Goal: Information Seeking & Learning: Find contact information

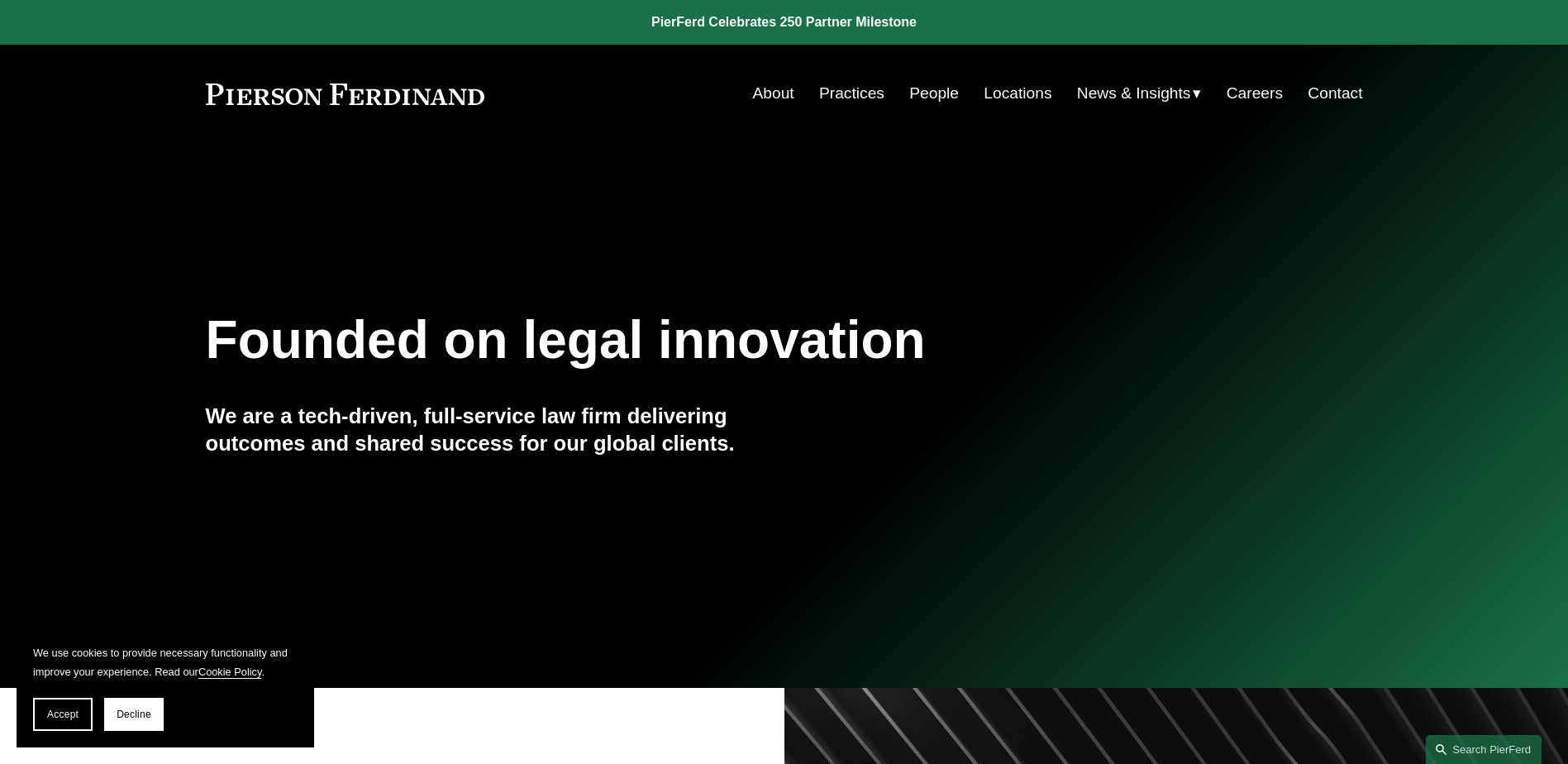
click at [925, 92] on link "People" at bounding box center [933, 93] width 50 height 31
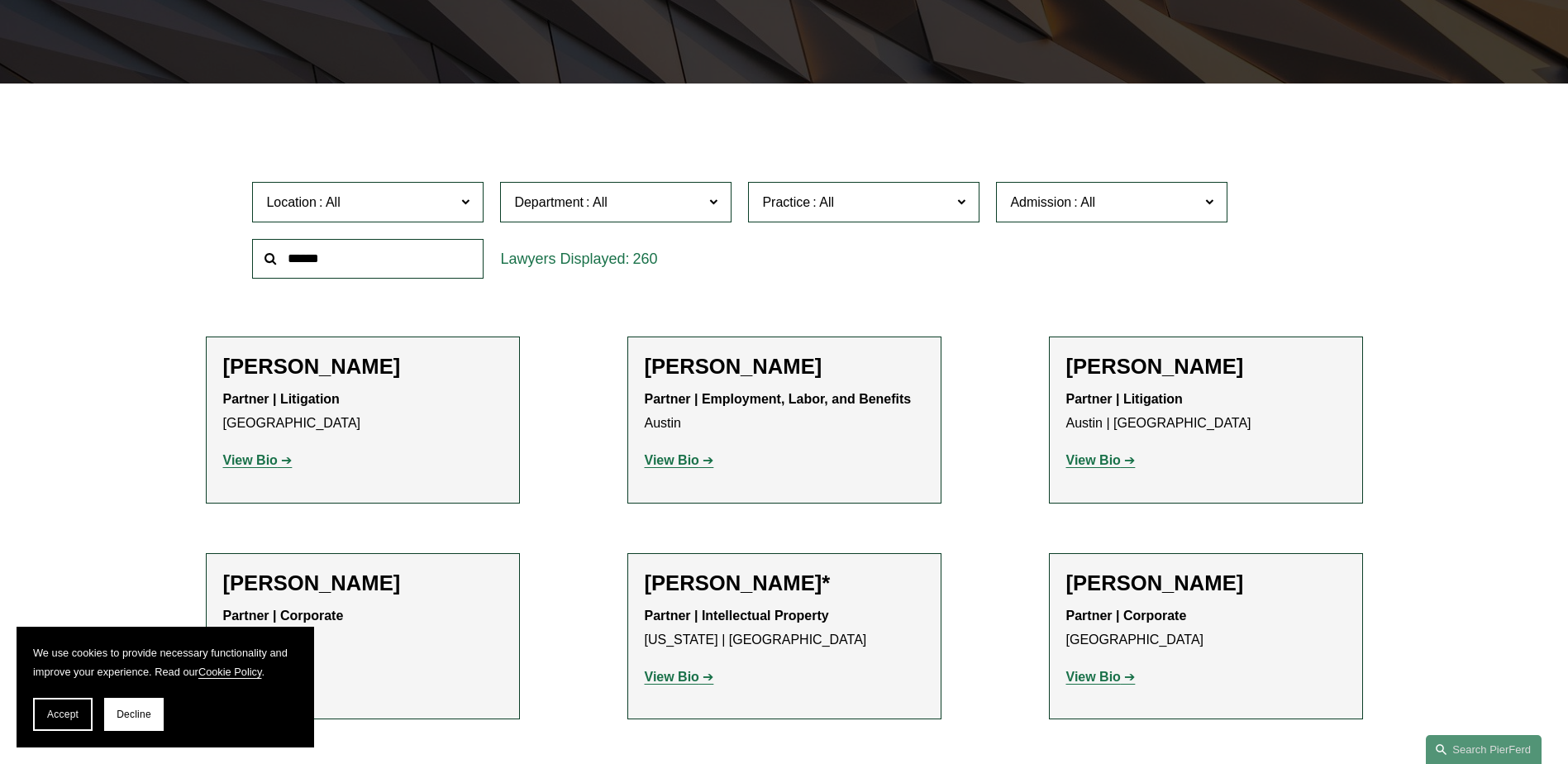
scroll to position [413, 0]
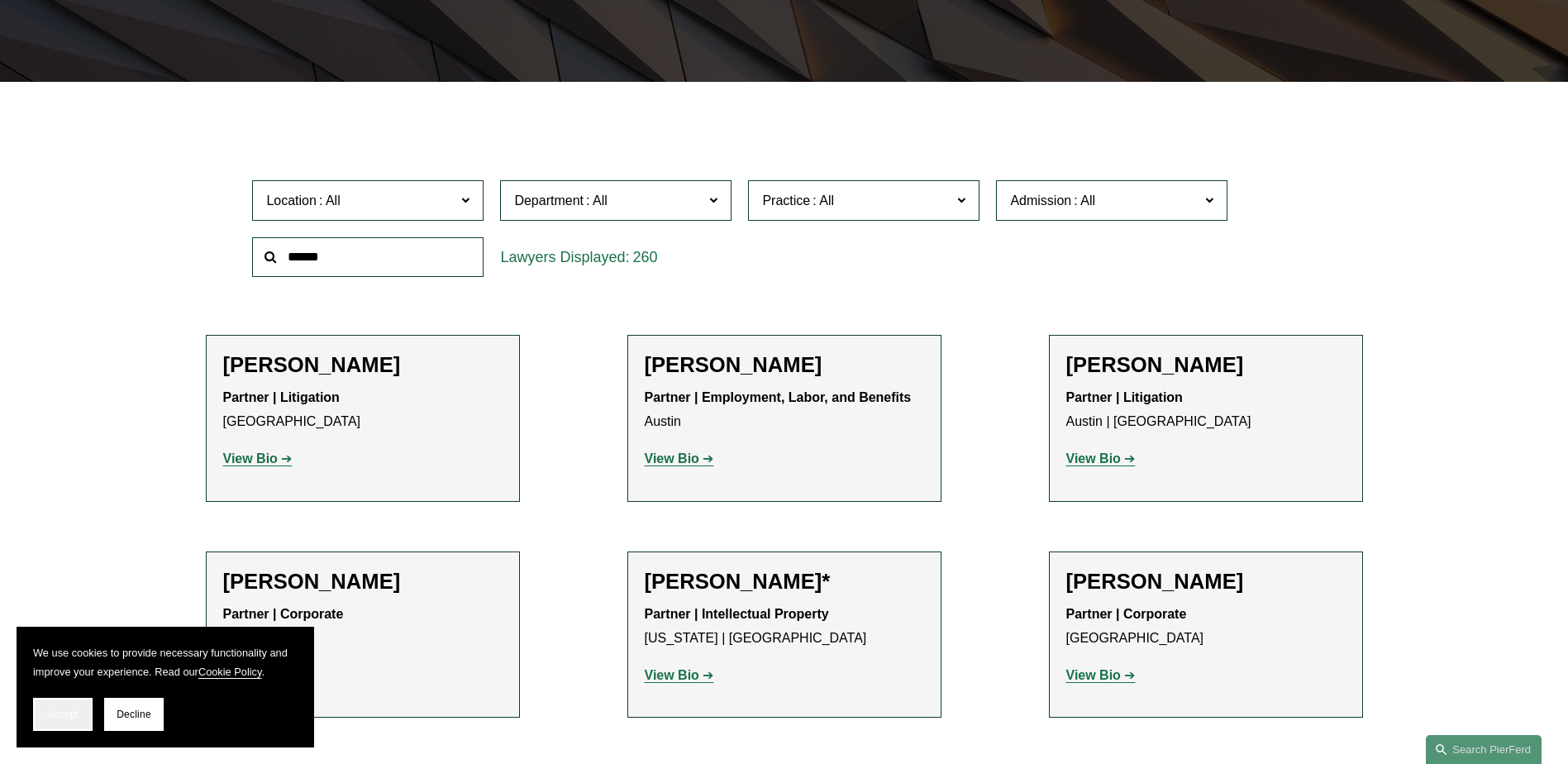
click at [63, 719] on span "Accept" at bounding box center [62, 714] width 31 height 12
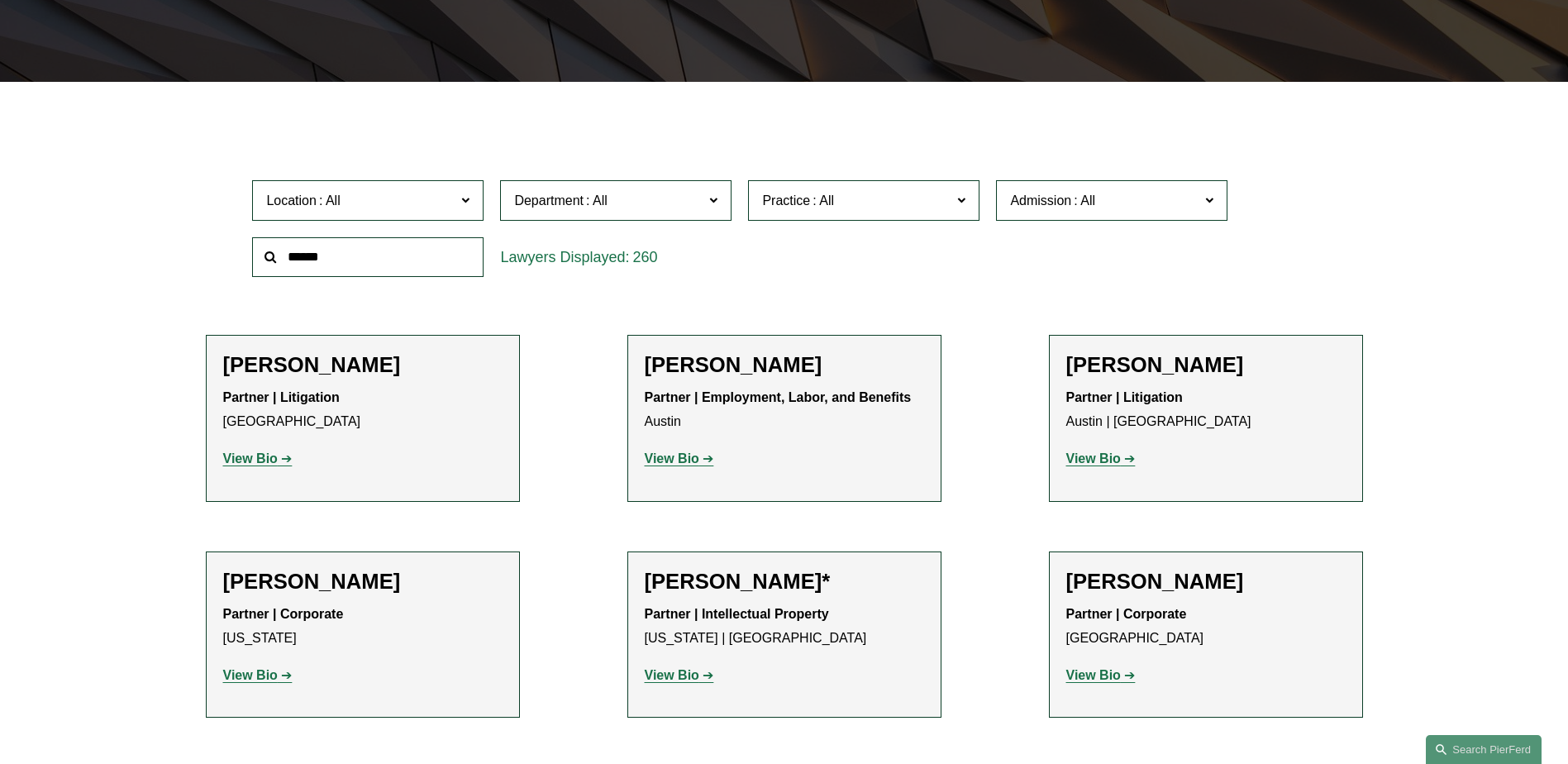
click at [340, 261] on input "text" at bounding box center [368, 258] width 232 height 40
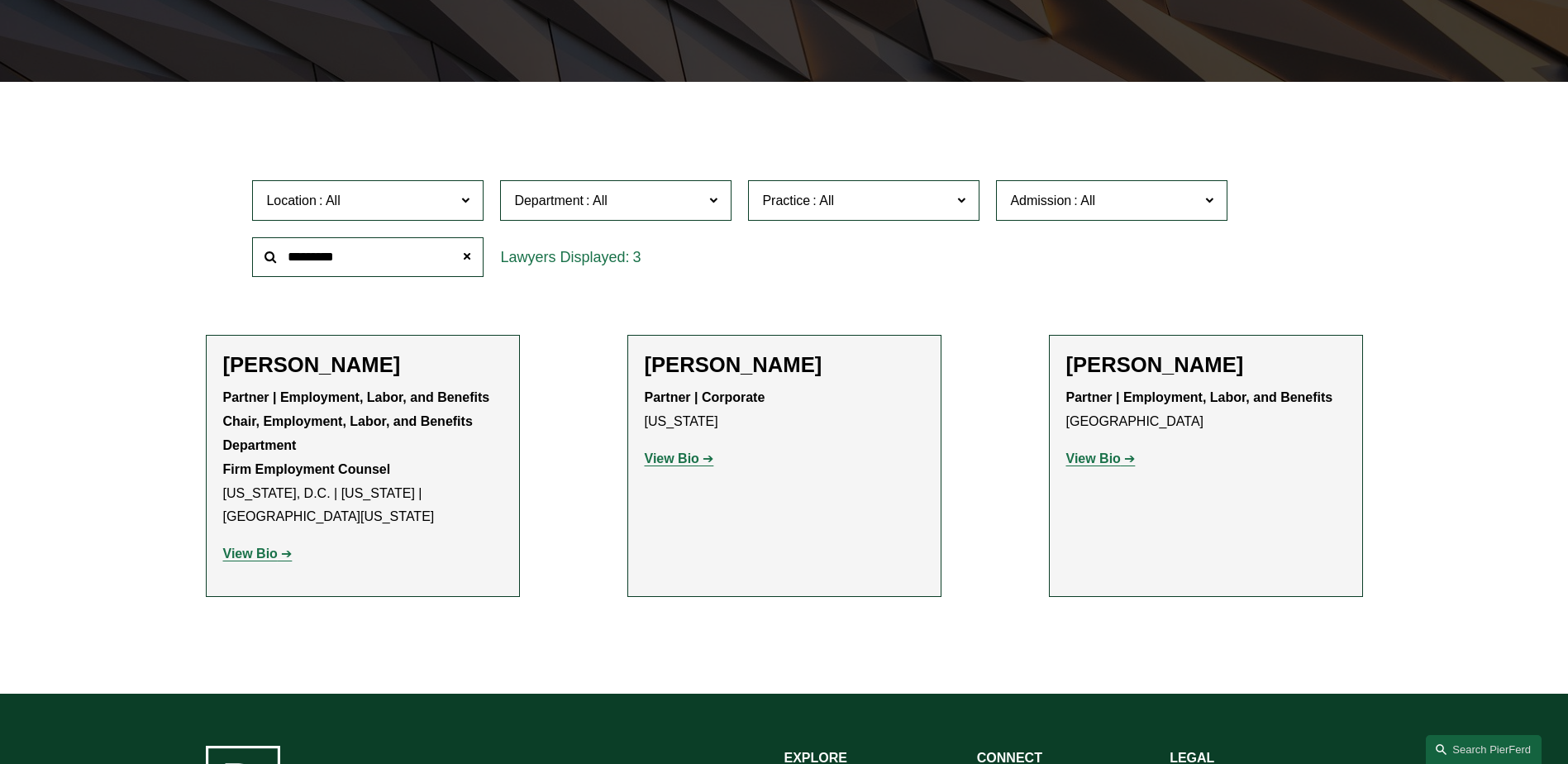
type input "*********"
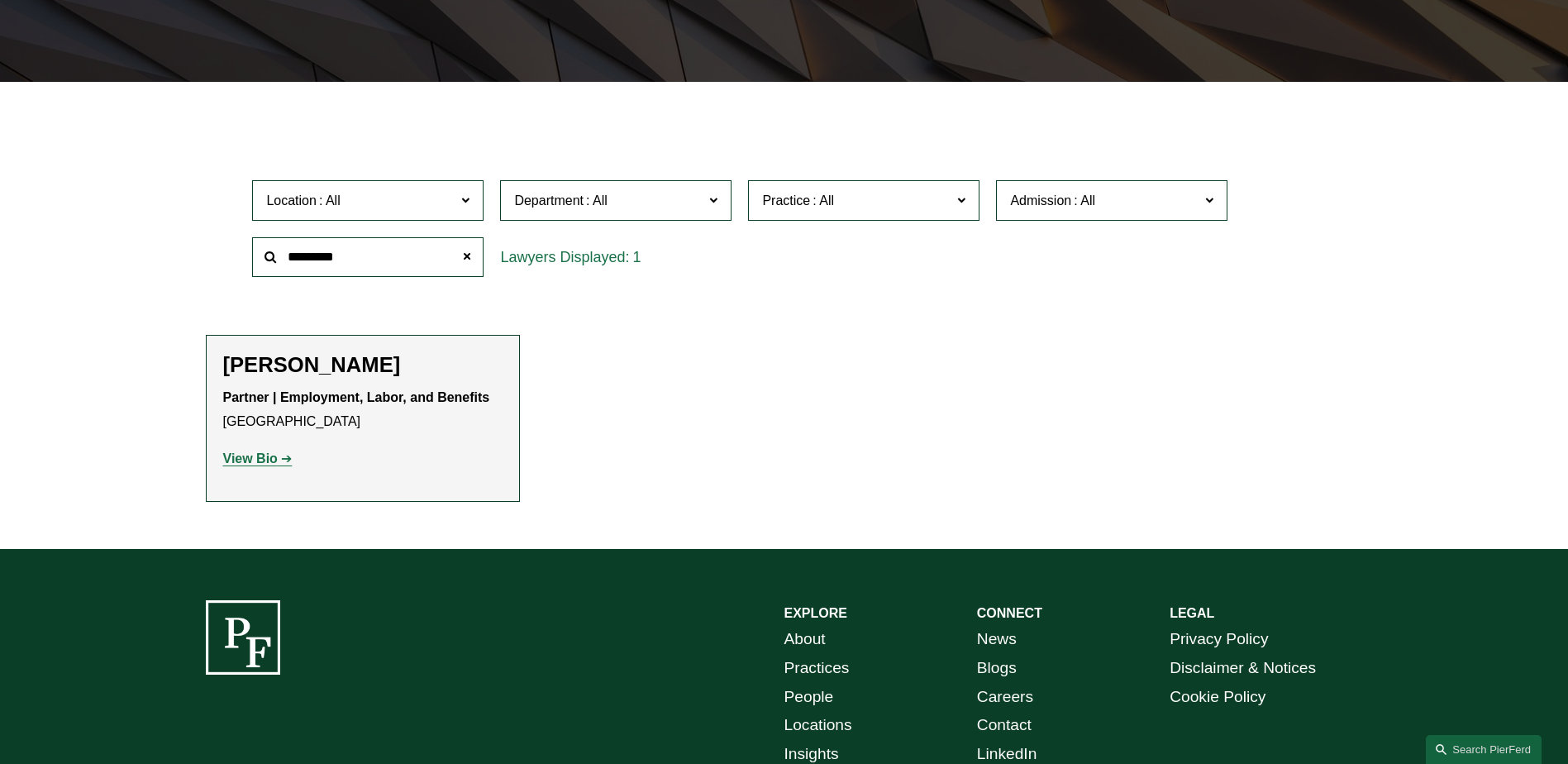
click at [254, 458] on strong "View Bio" at bounding box center [250, 458] width 55 height 14
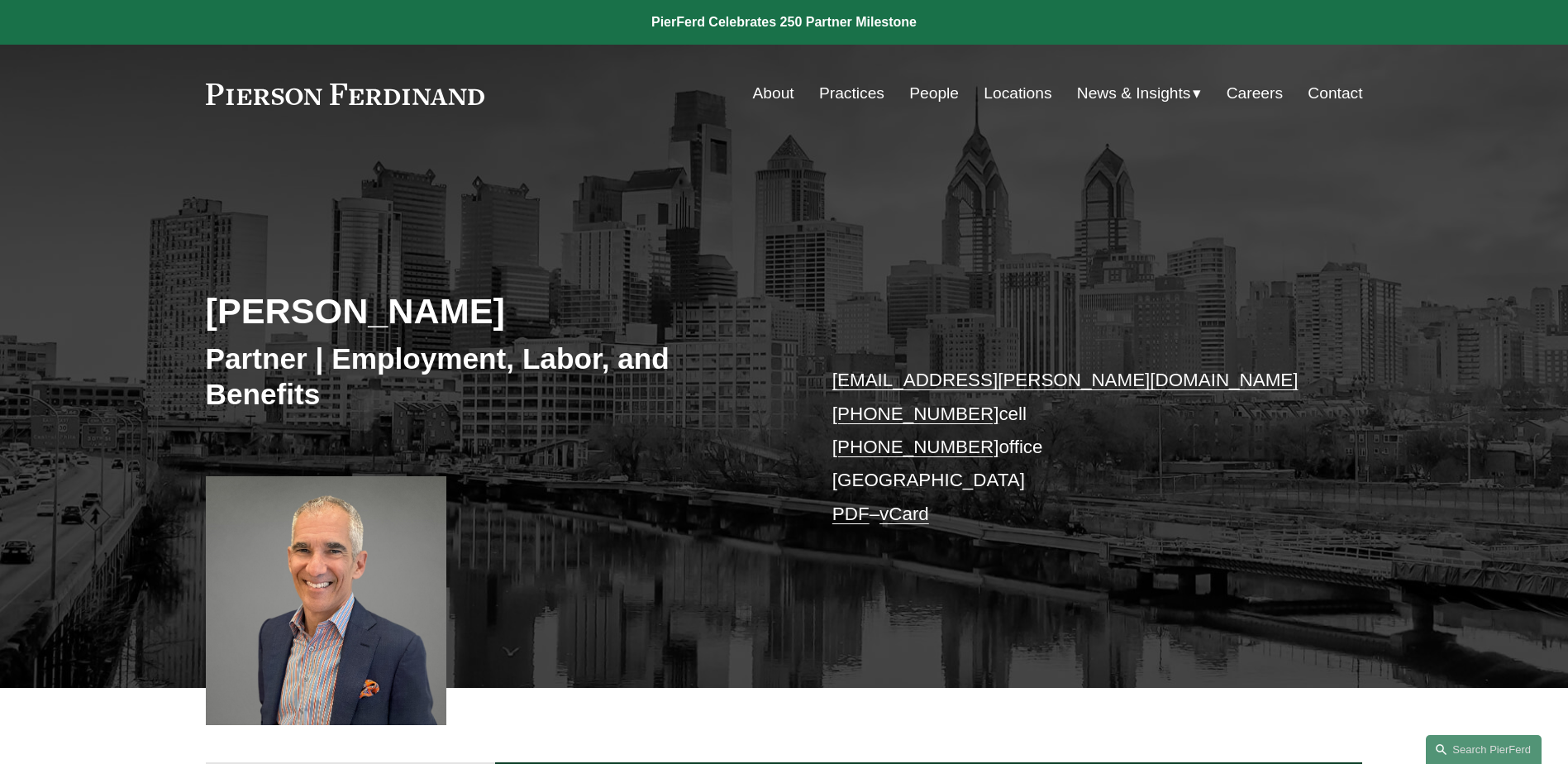
click at [1009, 89] on link "Locations" at bounding box center [1017, 93] width 68 height 31
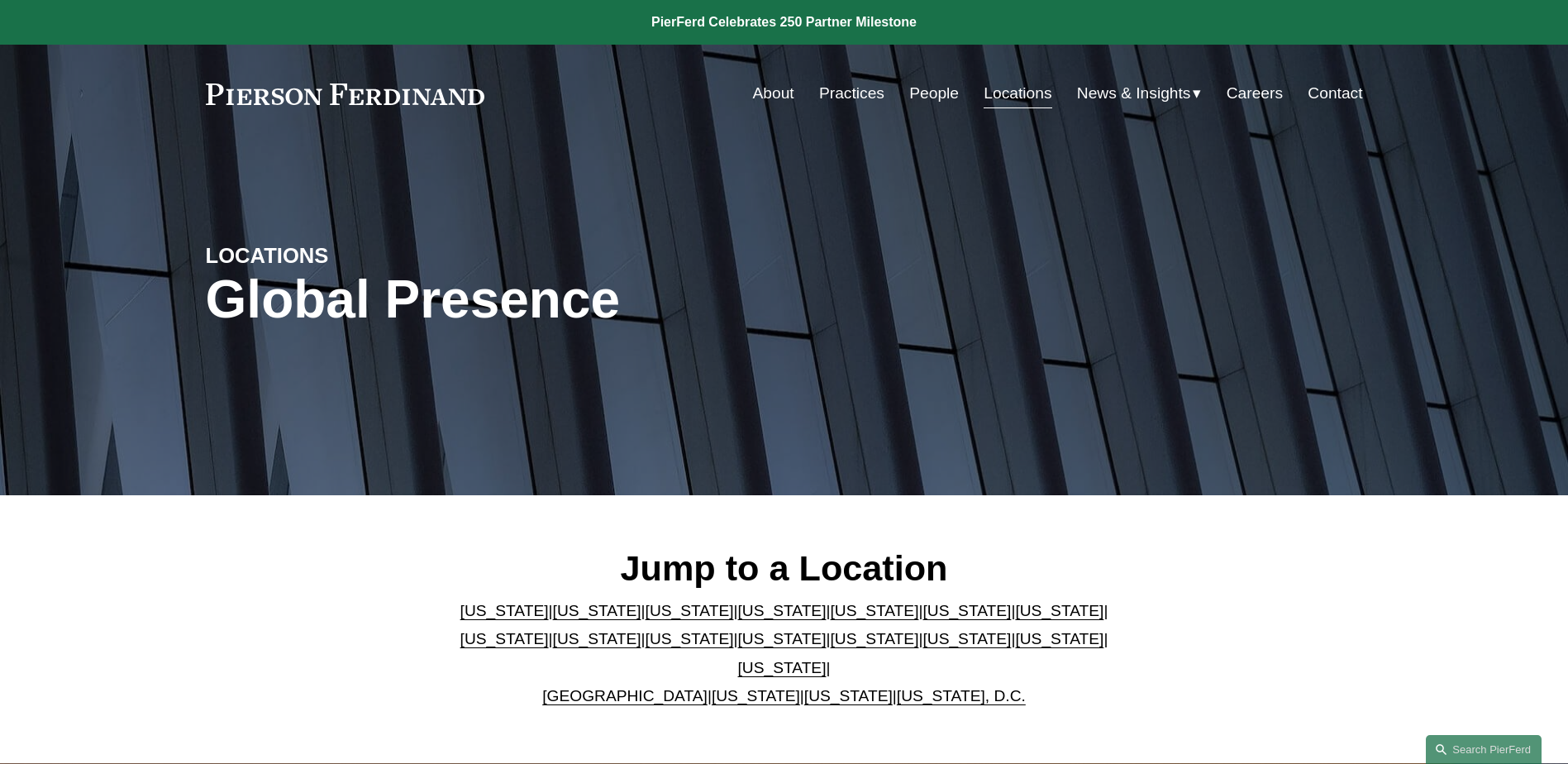
click at [556, 613] on link "[US_STATE]" at bounding box center [597, 610] width 88 height 18
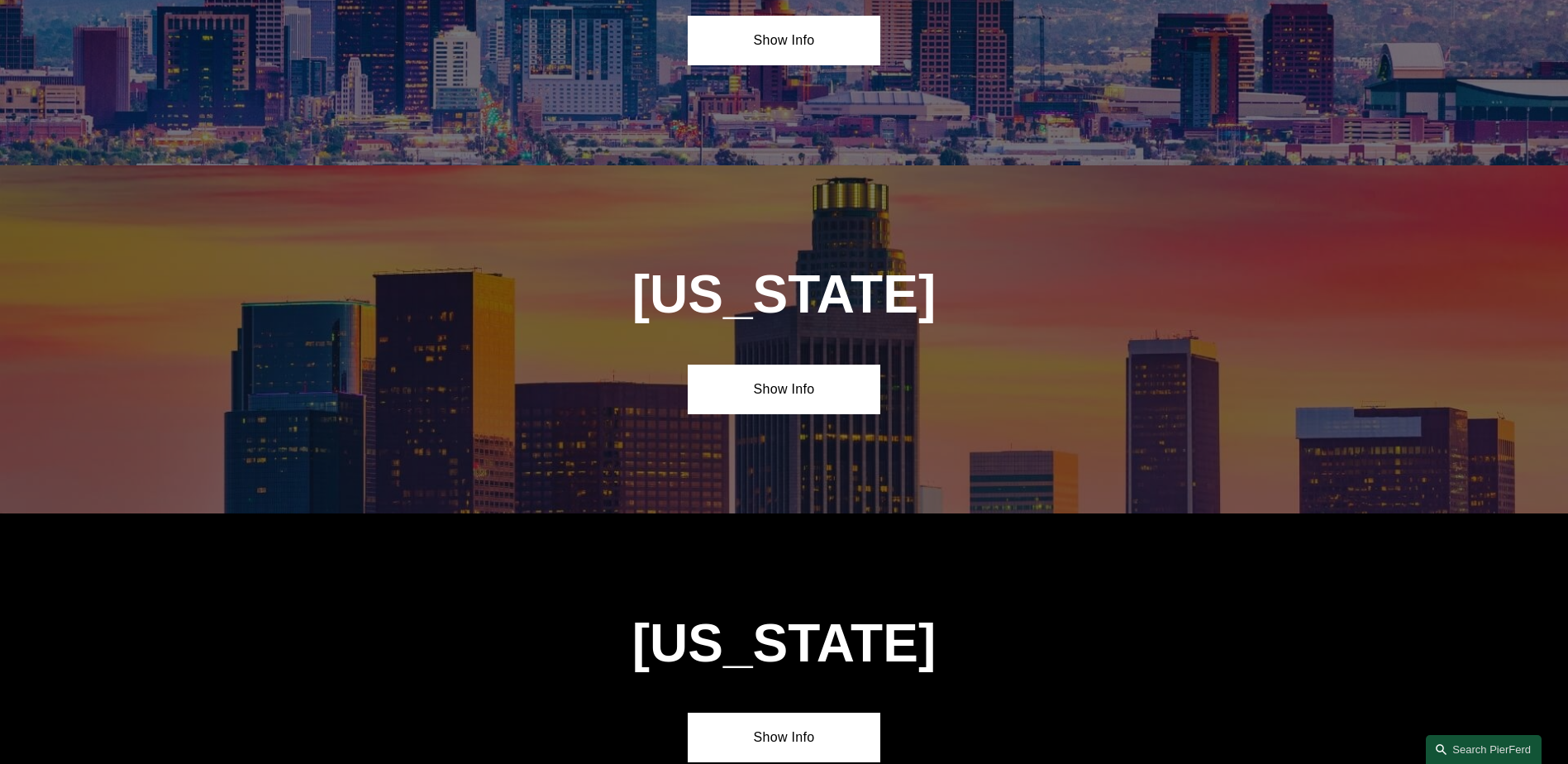
scroll to position [1098, 0]
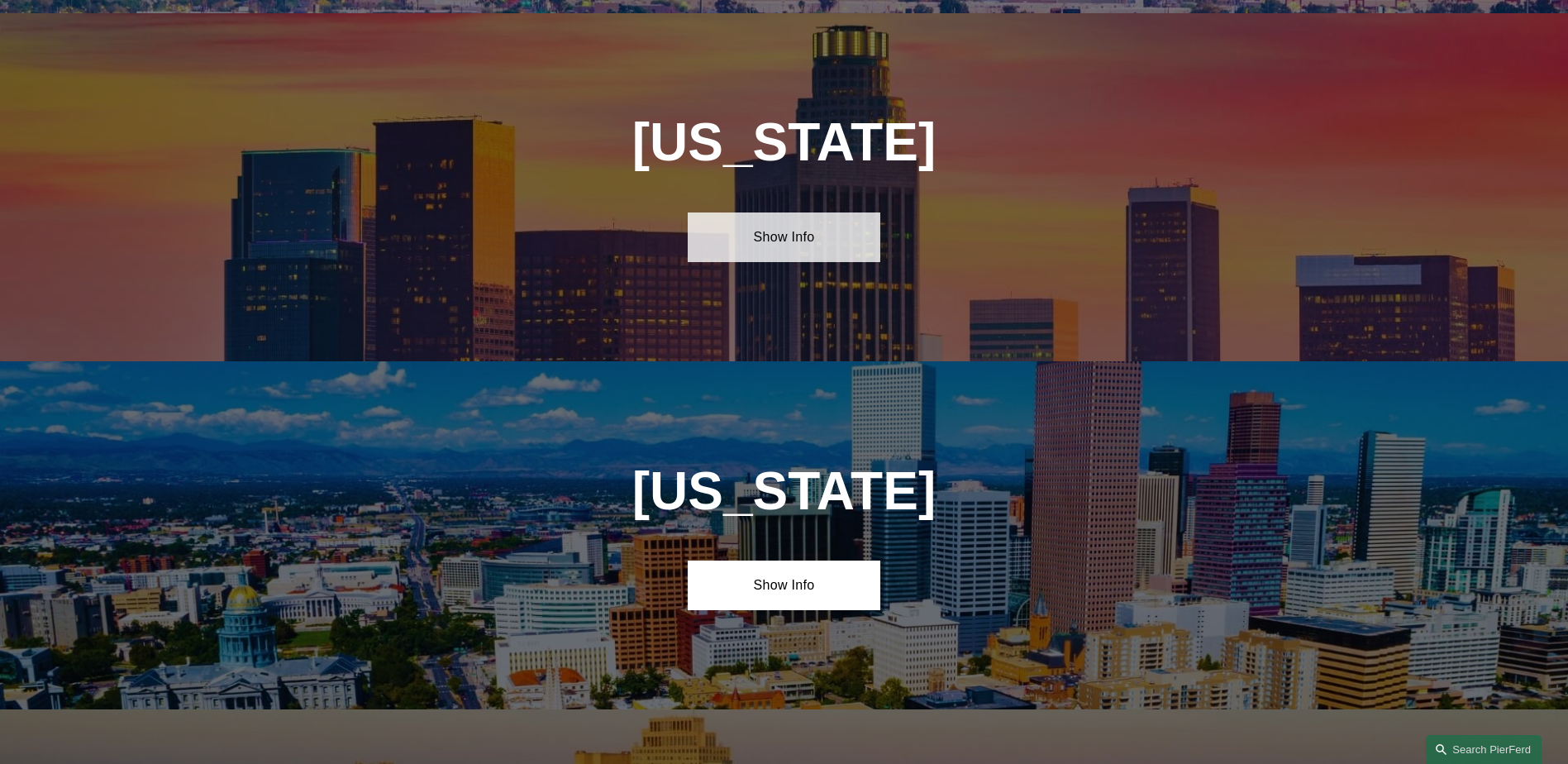
click at [797, 232] on link "Show Info" at bounding box center [783, 237] width 192 height 50
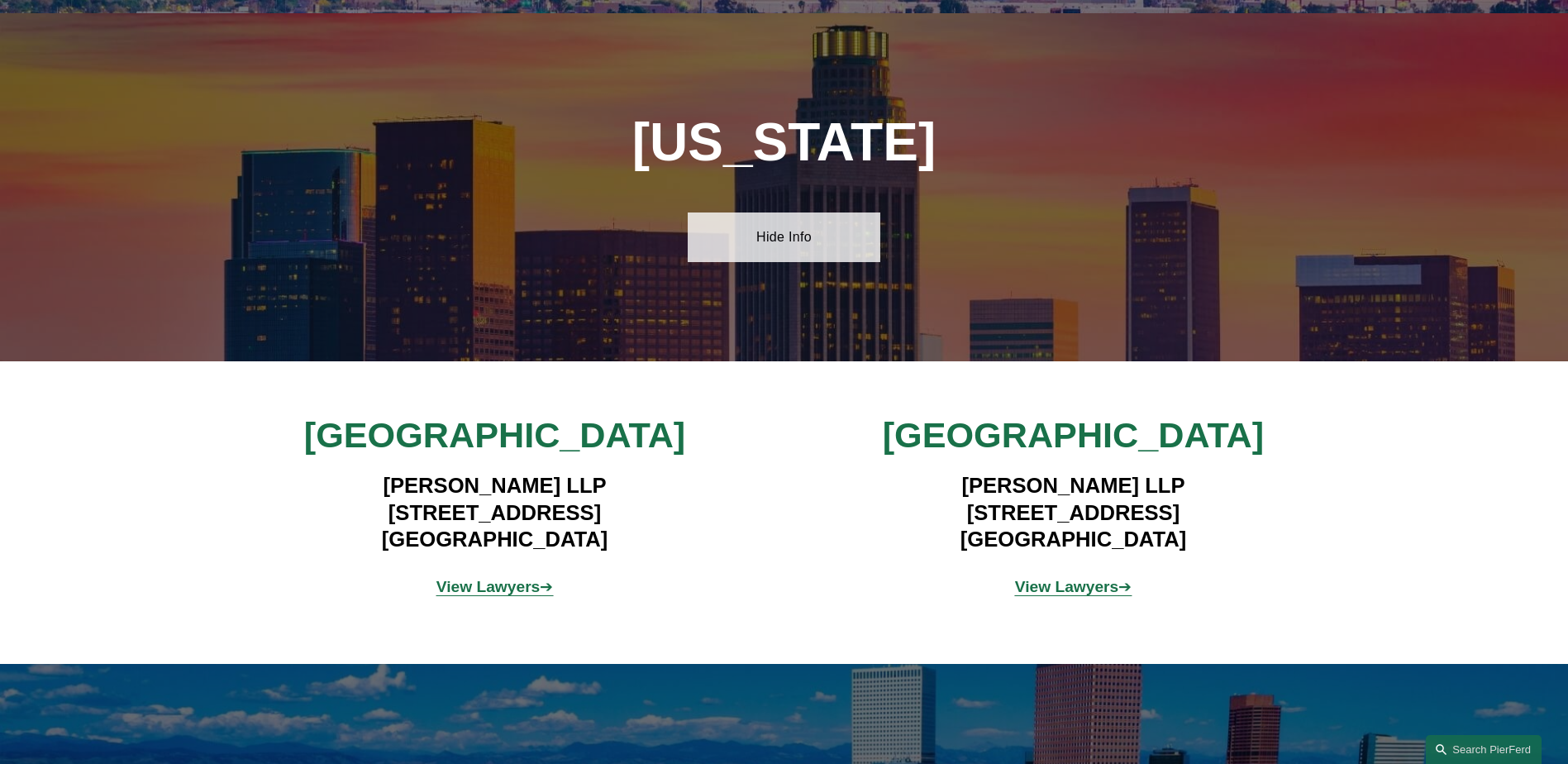
click at [768, 227] on link "Hide Info" at bounding box center [783, 237] width 192 height 50
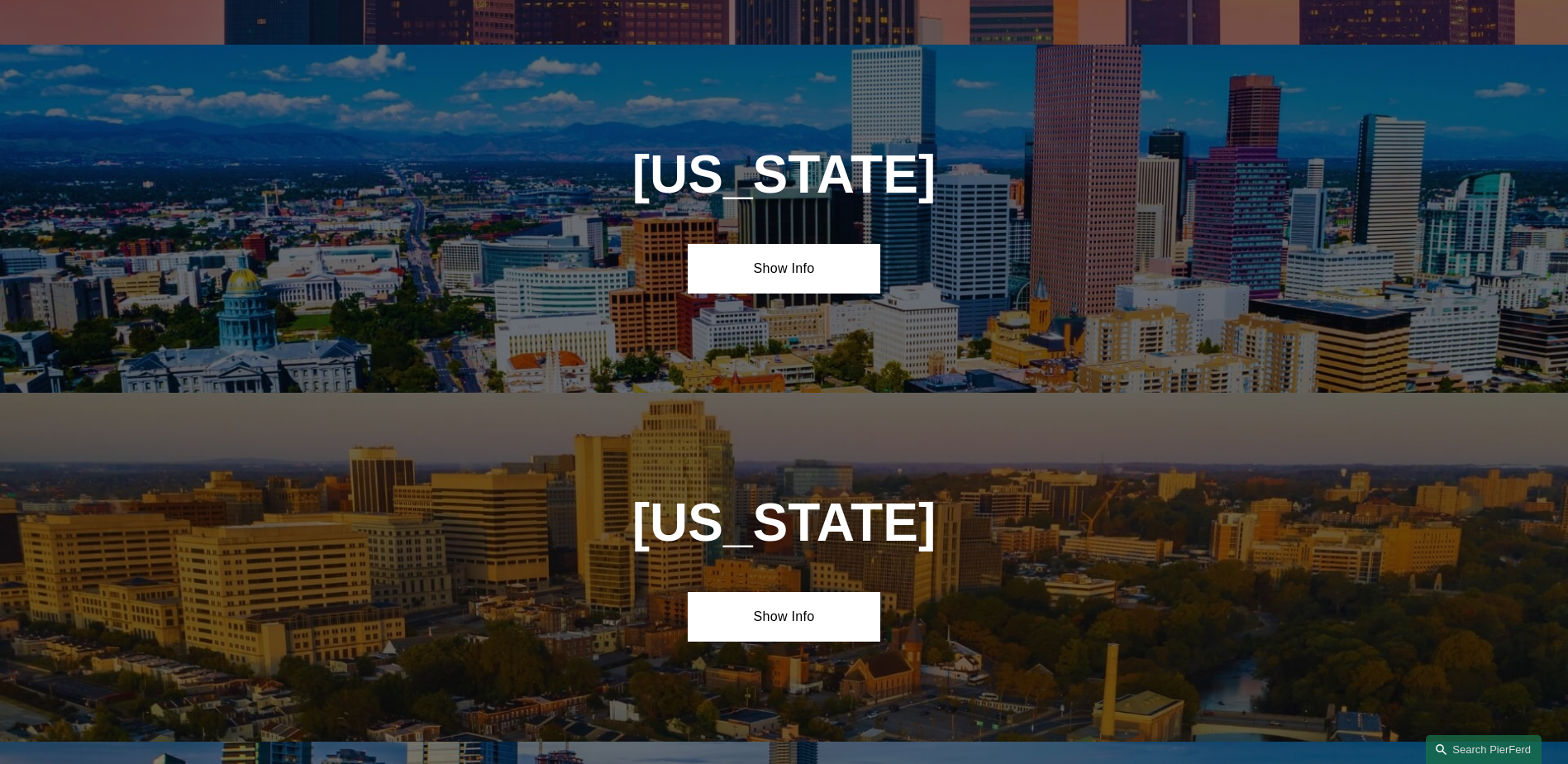
scroll to position [1429, 0]
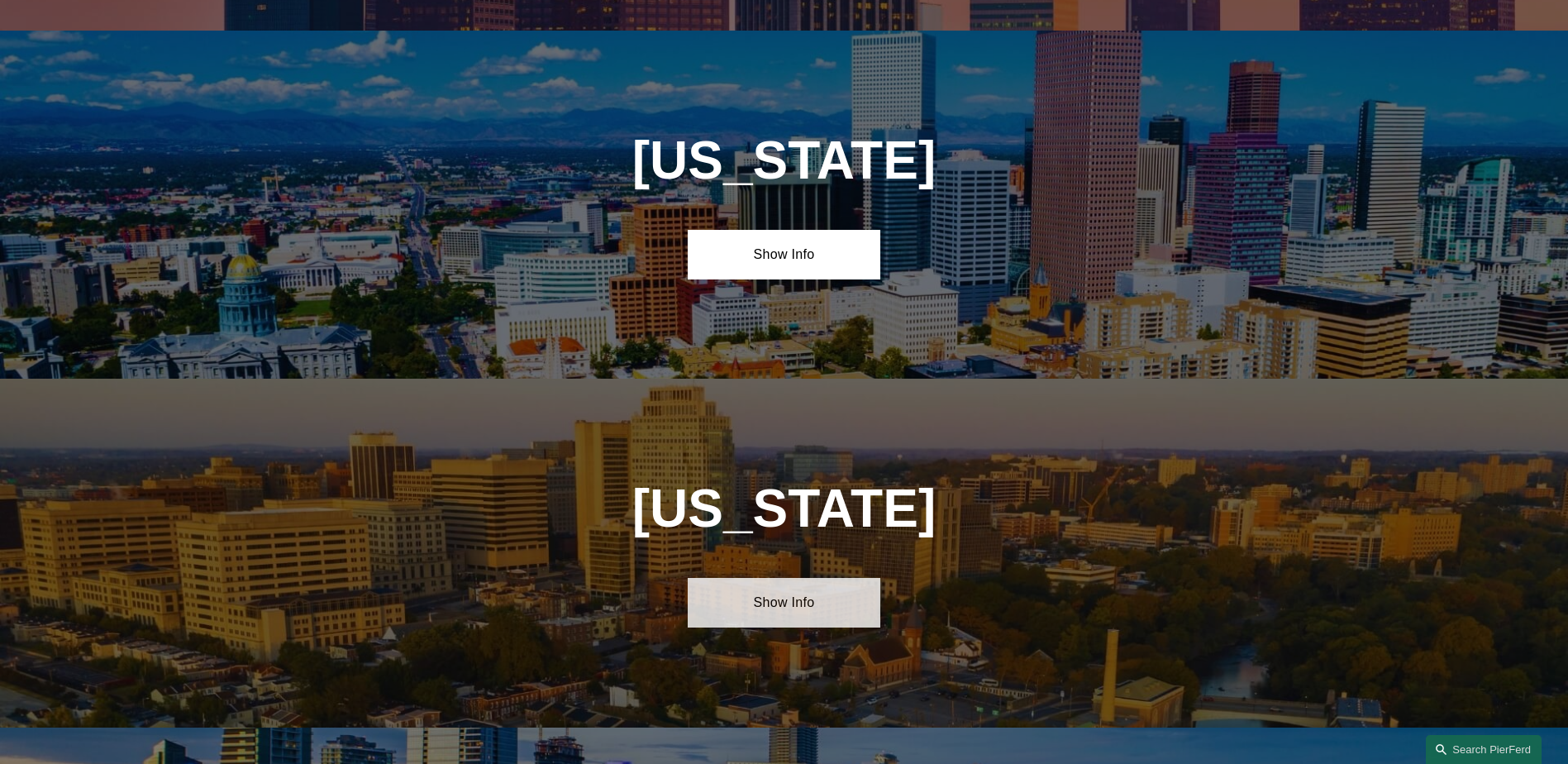
click at [785, 597] on link "Show Info" at bounding box center [783, 602] width 192 height 50
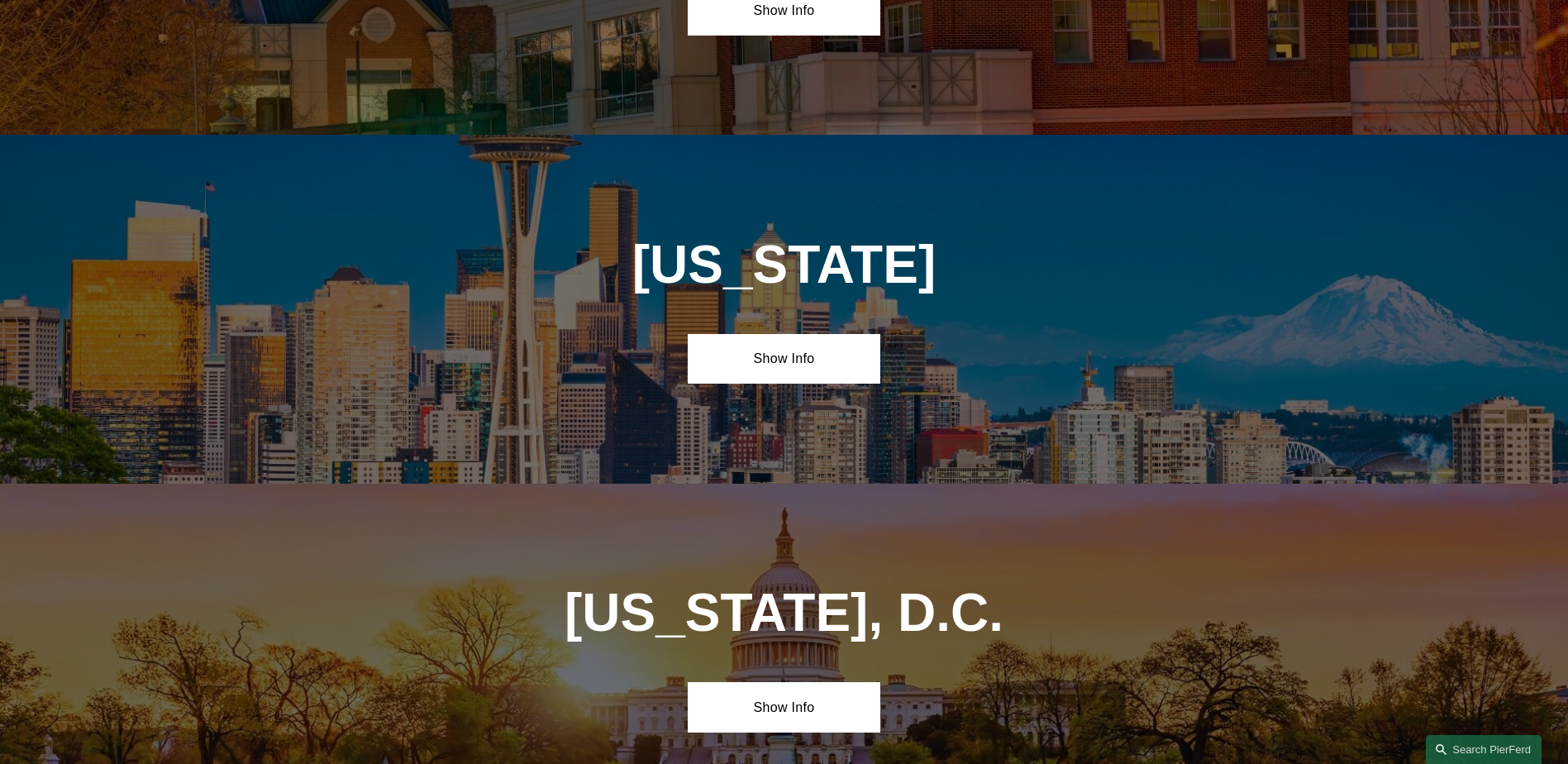
scroll to position [7051, 0]
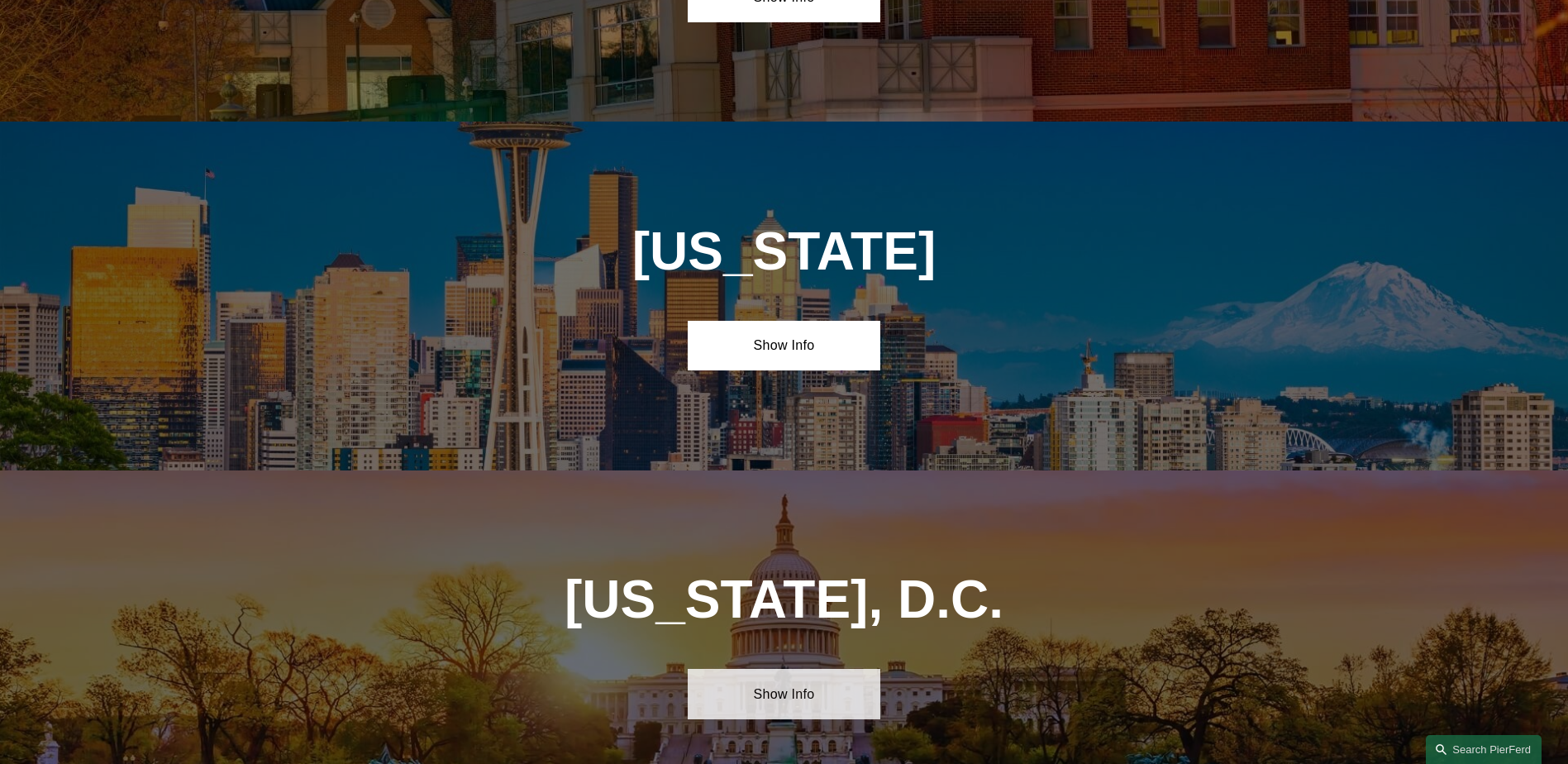
click at [750, 669] on link "Show Info" at bounding box center [783, 693] width 192 height 50
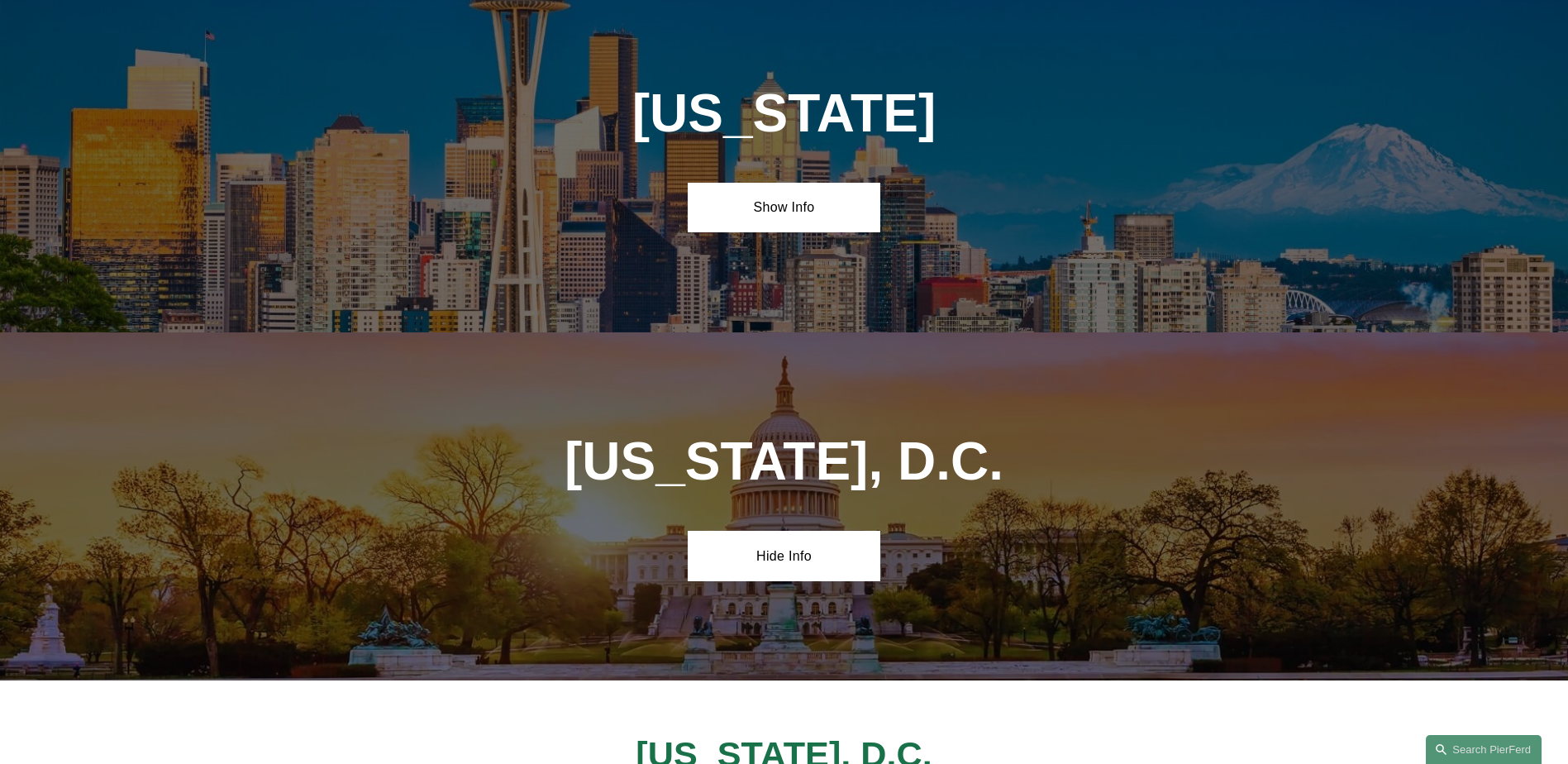
scroll to position [7382, 0]
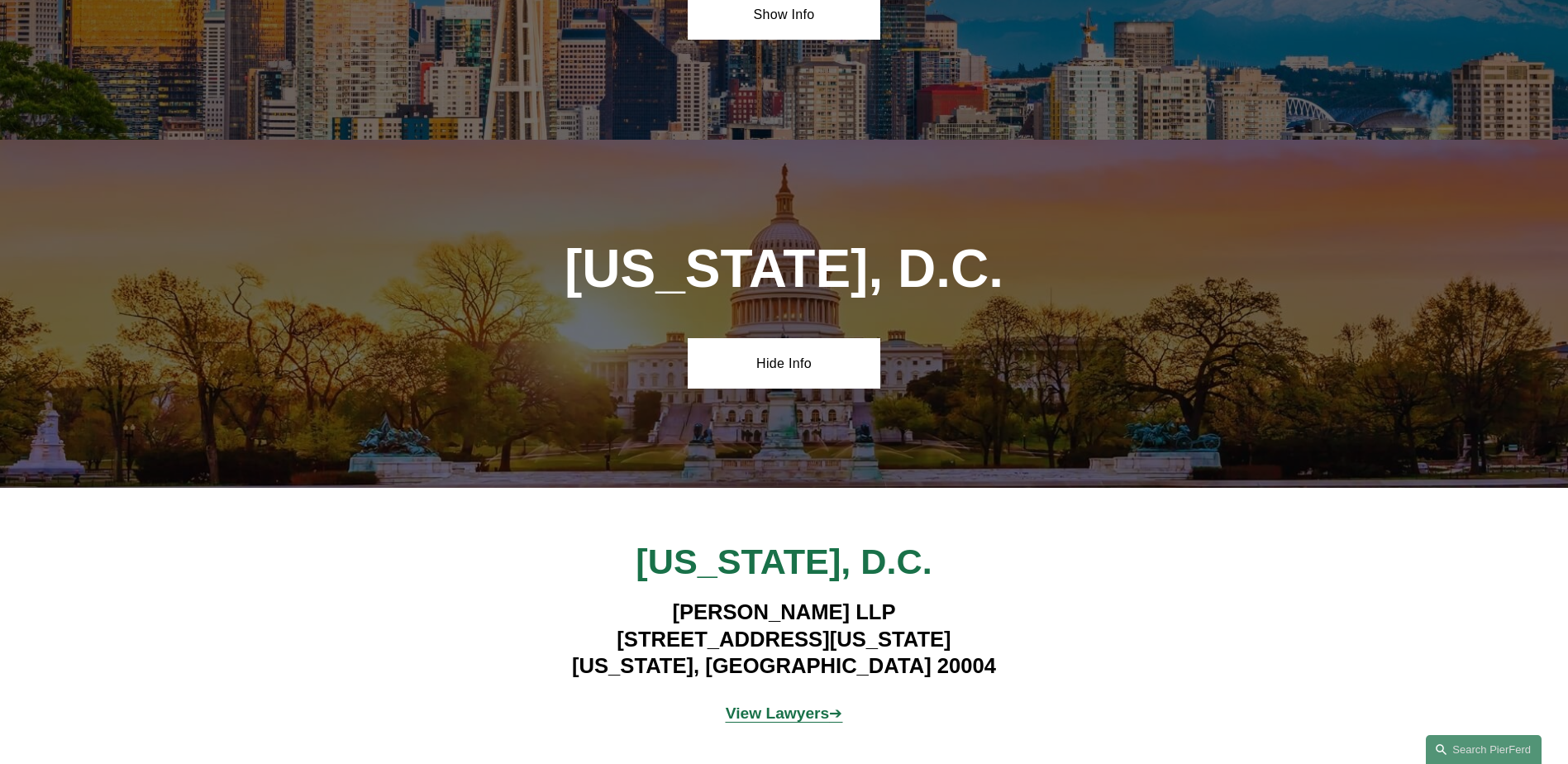
click at [740, 704] on strong "View Lawyers" at bounding box center [778, 713] width 104 height 18
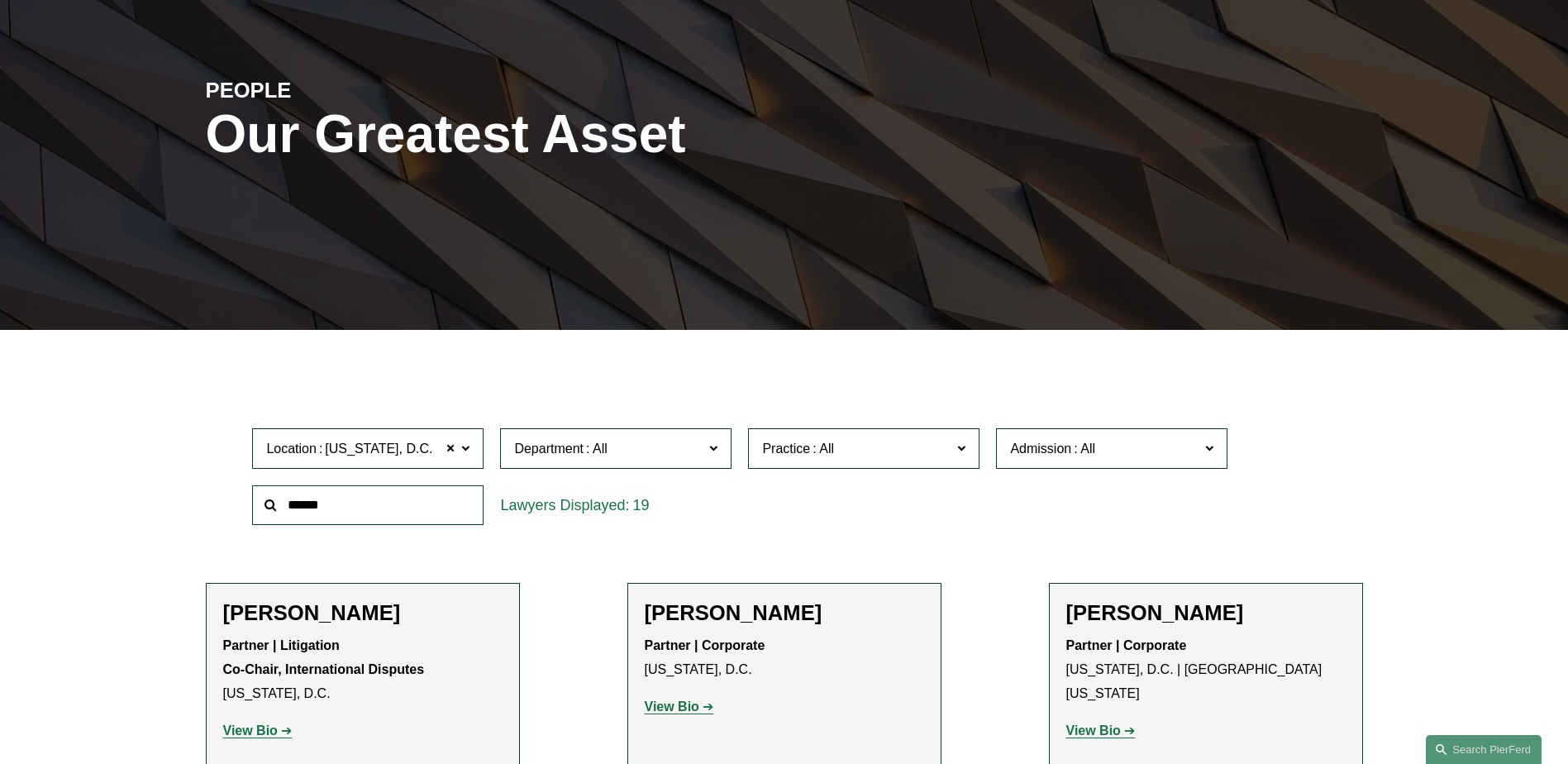
scroll to position [248, 0]
